Goal: Find specific page/section: Find specific page/section

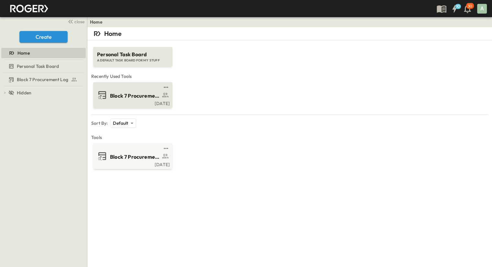
click at [144, 97] on span "Block 7 Procurement Log" at bounding box center [135, 95] width 50 height 7
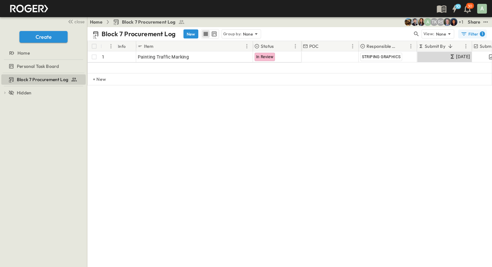
click at [478, 35] on div "Filter 1" at bounding box center [472, 34] width 24 height 6
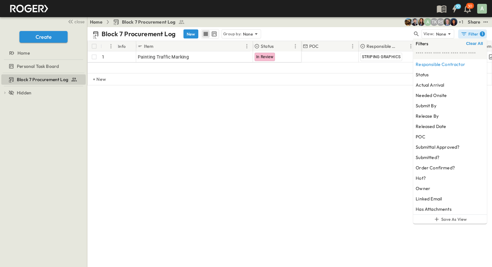
drag, startPoint x: 476, startPoint y: 43, endPoint x: 349, endPoint y: 2, distance: 132.8
click at [475, 43] on span "Clear All" at bounding box center [474, 43] width 17 height 5
